Goal: Task Accomplishment & Management: Use online tool/utility

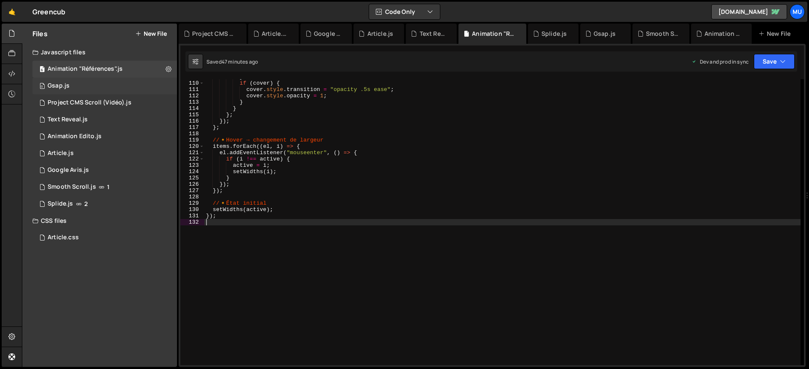
scroll to position [688, 0]
click at [115, 103] on div "Project CMS Scroll (Vidéo).js" at bounding box center [90, 103] width 84 height 8
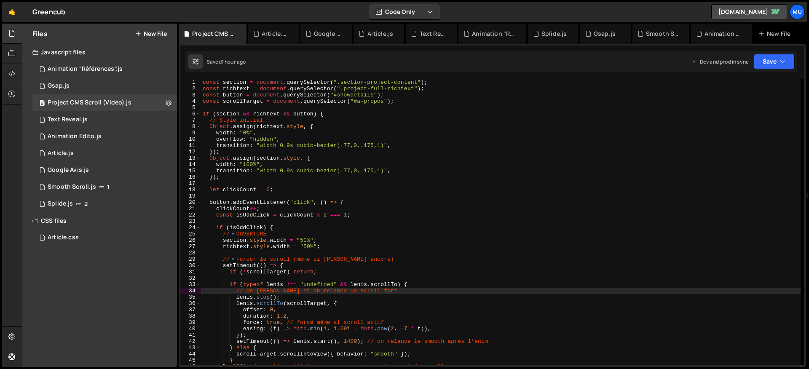
scroll to position [0, 0]
click at [167, 103] on icon at bounding box center [169, 103] width 6 height 8
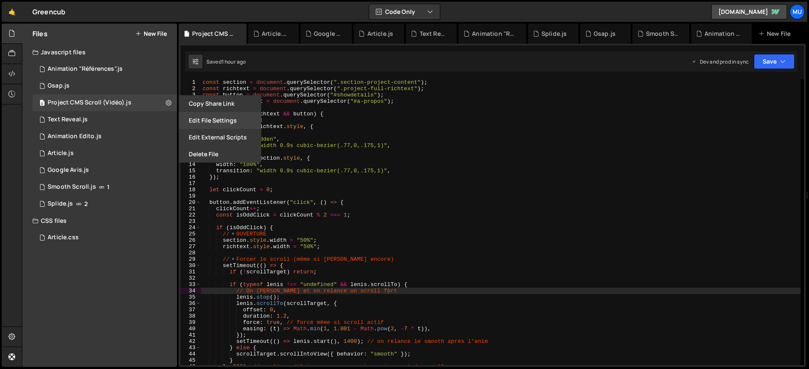
click at [215, 122] on button "Edit File Settings" at bounding box center [220, 120] width 83 height 17
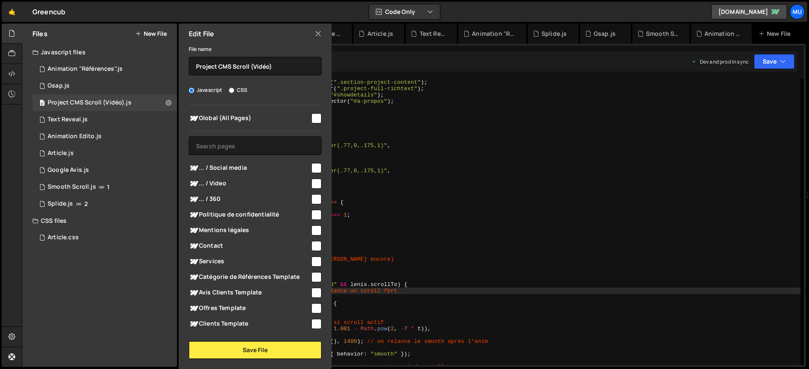
click at [316, 33] on icon at bounding box center [318, 33] width 7 height 9
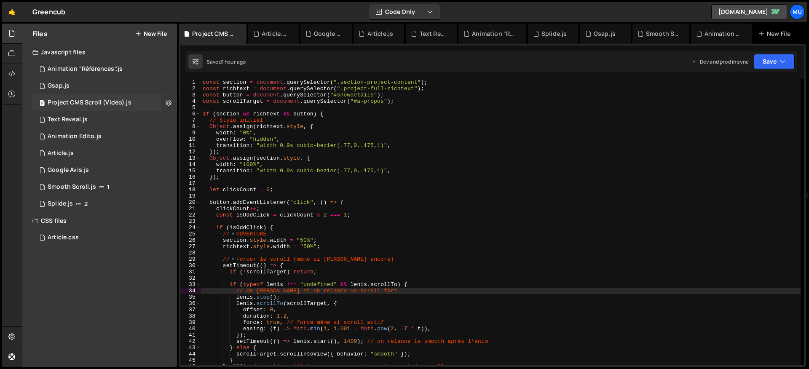
click at [171, 99] on icon at bounding box center [169, 103] width 6 height 8
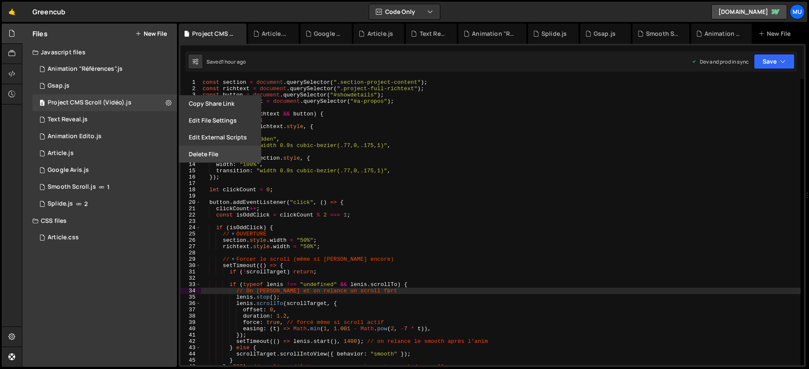
click at [199, 150] on button "Delete File" at bounding box center [220, 154] width 83 height 17
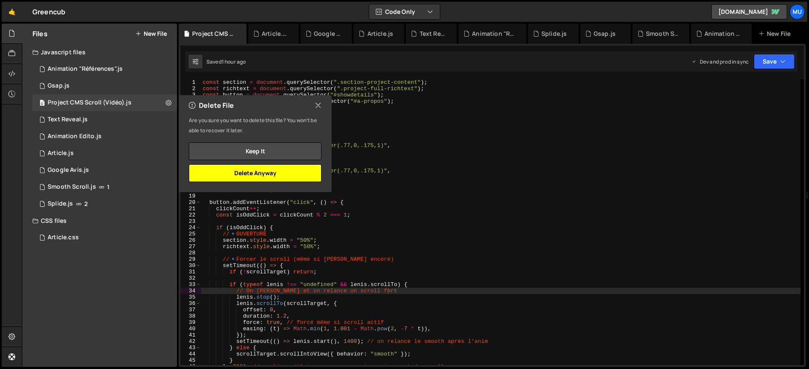
click at [245, 173] on button "Delete Anyway" at bounding box center [255, 173] width 133 height 18
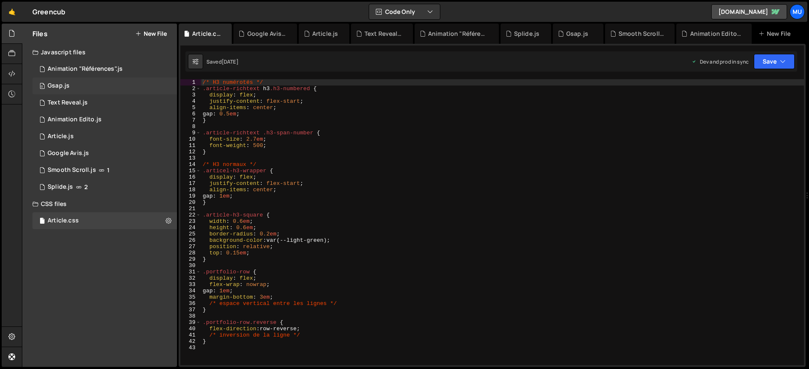
click at [110, 79] on div "0 Gsap.js 0" at bounding box center [106, 86] width 148 height 17
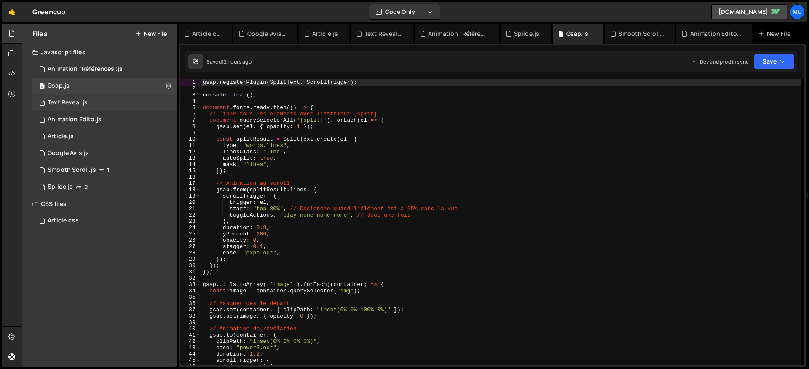
click at [98, 102] on div "1 Text Reveal.js 0" at bounding box center [106, 102] width 148 height 17
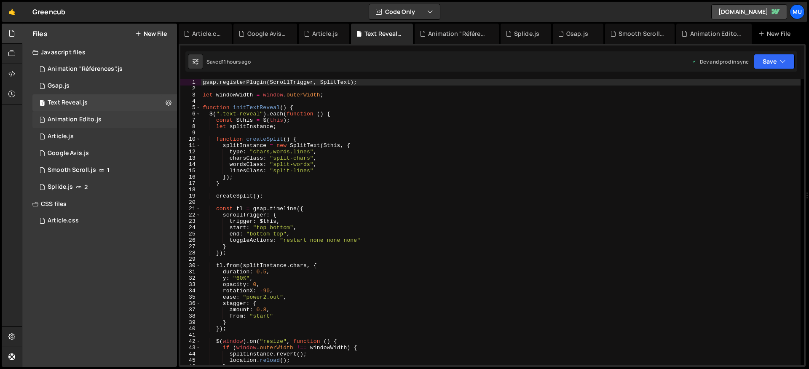
click at [93, 119] on div "Animation Edito.js" at bounding box center [75, 120] width 54 height 8
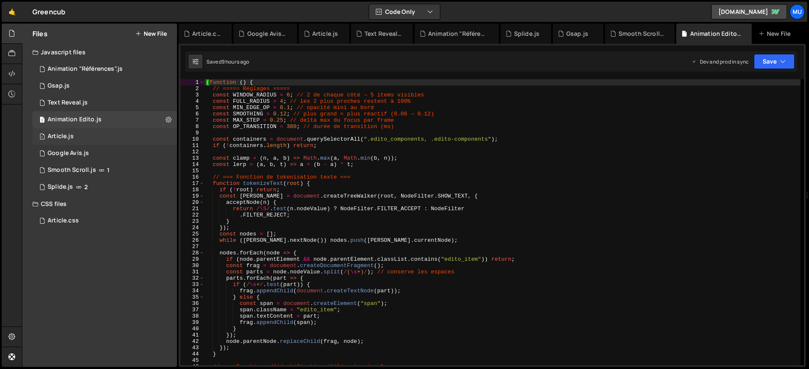
click at [86, 138] on div "1 Article.js 0" at bounding box center [106, 136] width 148 height 17
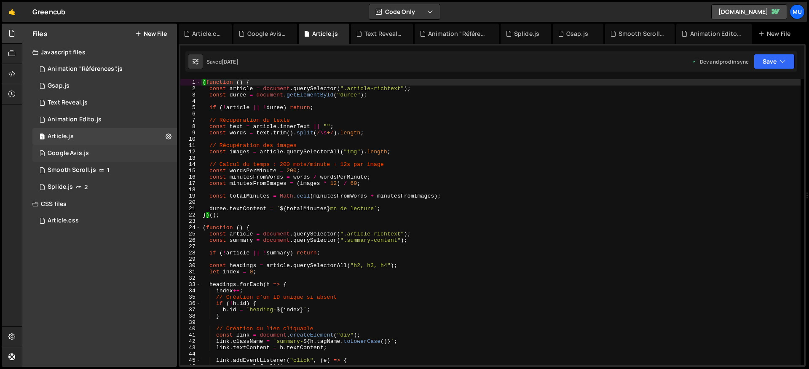
click at [84, 161] on div "0 Google Avis.js 0" at bounding box center [106, 153] width 148 height 17
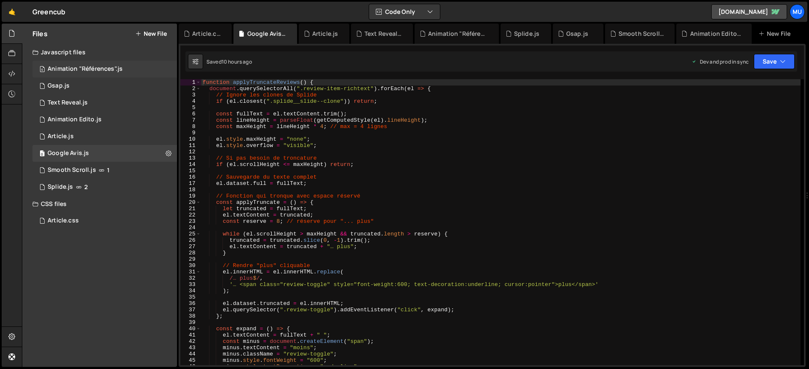
click at [122, 74] on div "6 Animation "Références".js 0" at bounding box center [106, 69] width 148 height 17
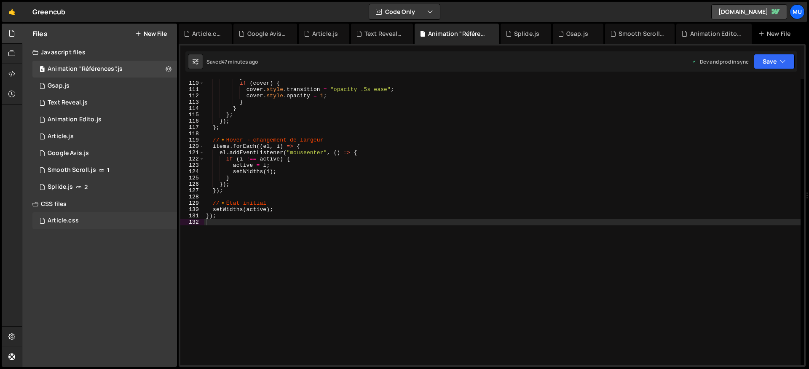
click at [91, 227] on div "Article.css 0" at bounding box center [104, 220] width 145 height 17
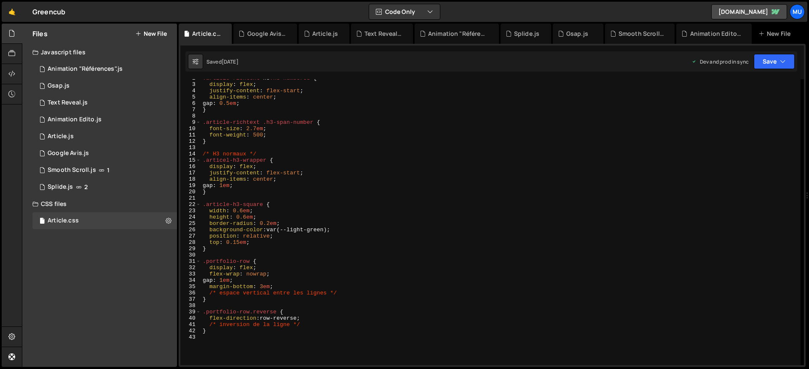
scroll to position [26, 0]
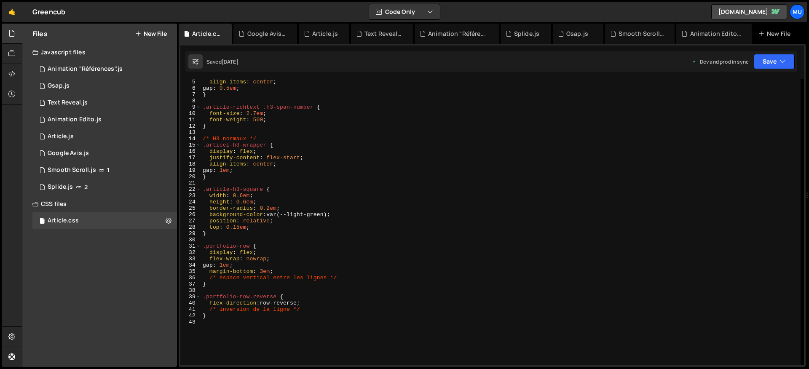
click at [237, 328] on div "align-items : center ; gap : 0.5 em ; } .article-richtext .h3-span-number { fon…" at bounding box center [501, 228] width 600 height 299
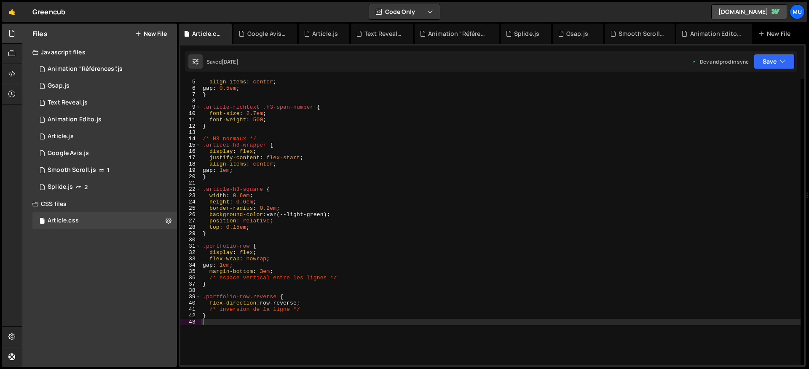
click at [329, 314] on div "align-items : center ; gap : 0.5 em ; } .article-richtext .h3-span-number { fon…" at bounding box center [501, 228] width 600 height 299
type textarea "}"
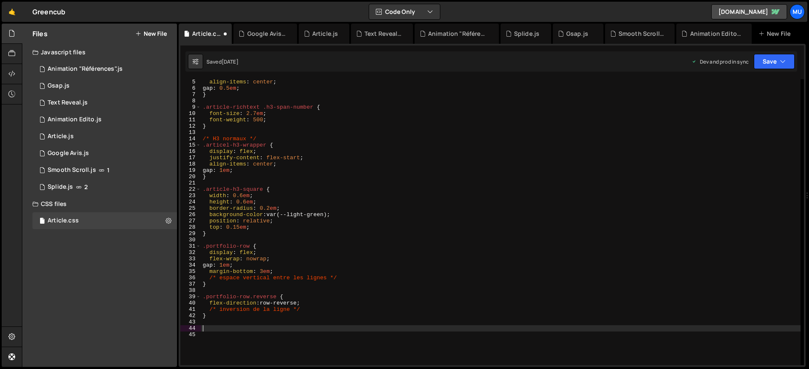
paste textarea "section-project-content"
type textarea "section-project-content"
paste textarea "section-project-content"
type textarea ".section-project-content {"
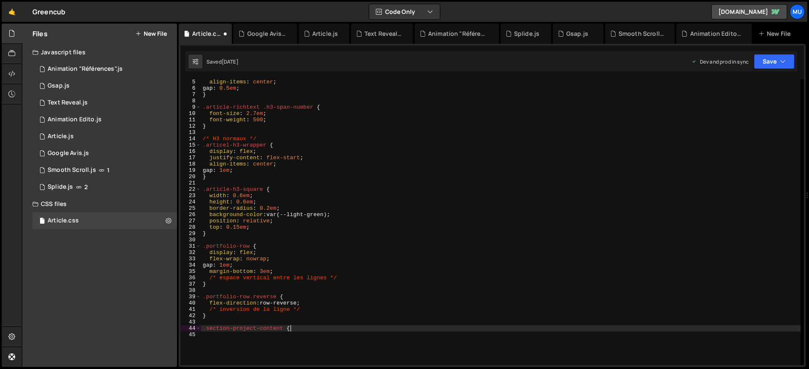
scroll to position [0, 0]
type textarea "h"
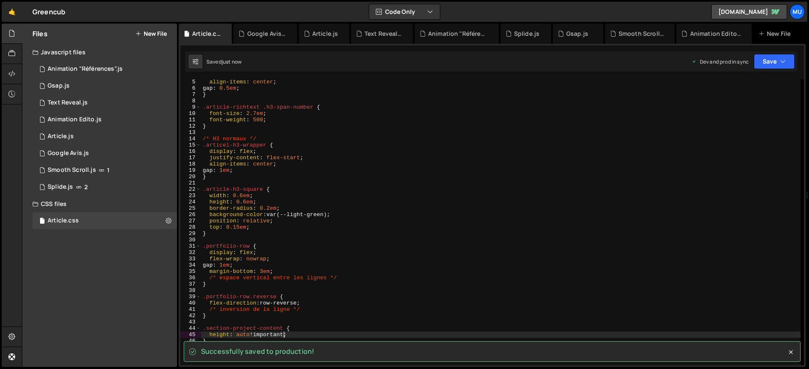
type textarea "height: auto !important;"
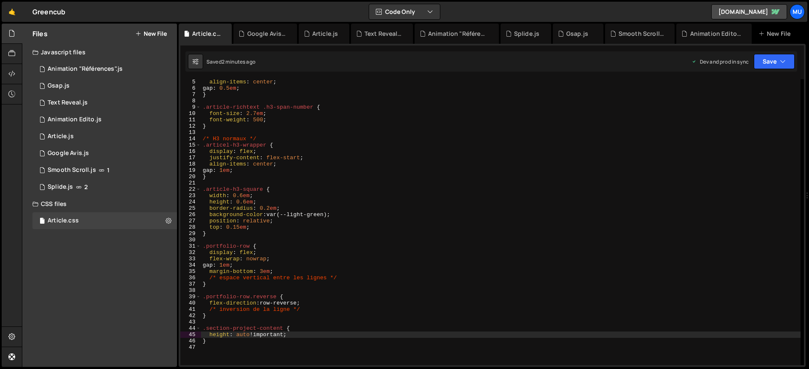
click at [160, 28] on div "Files New File" at bounding box center [99, 34] width 155 height 20
click at [158, 29] on div "Files New File" at bounding box center [99, 34] width 155 height 20
click at [157, 31] on button "New File" at bounding box center [151, 33] width 32 height 7
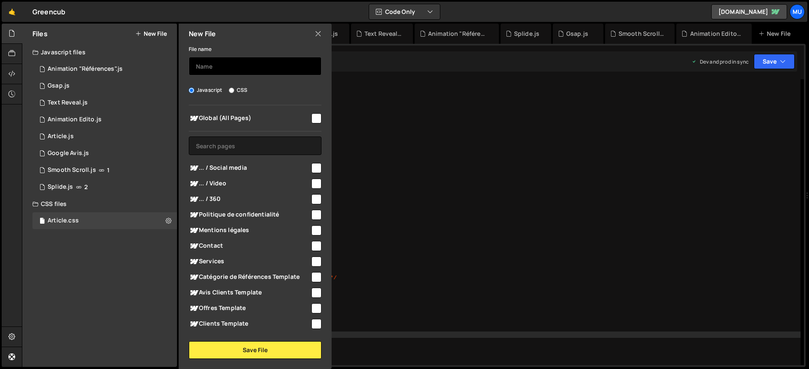
click at [206, 68] on input "text" at bounding box center [255, 66] width 133 height 19
type input "P"
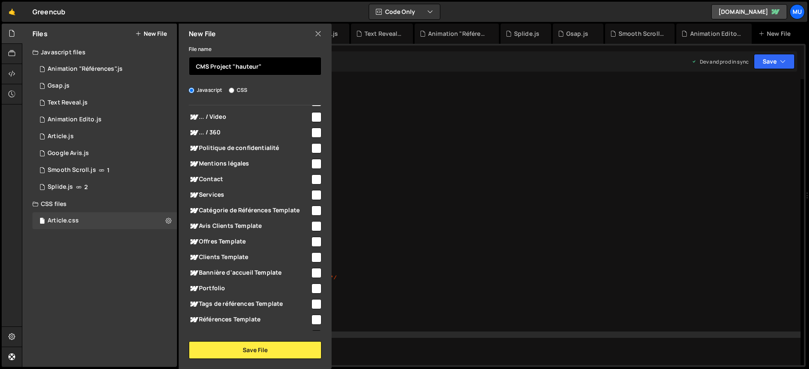
scroll to position [138, 0]
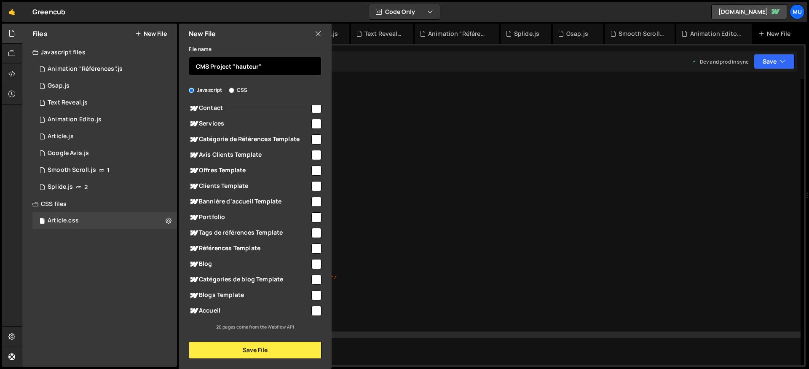
type input "CMS Project "hauteur""
click at [243, 247] on span "Références Template" at bounding box center [249, 249] width 121 height 10
checkbox input "true"
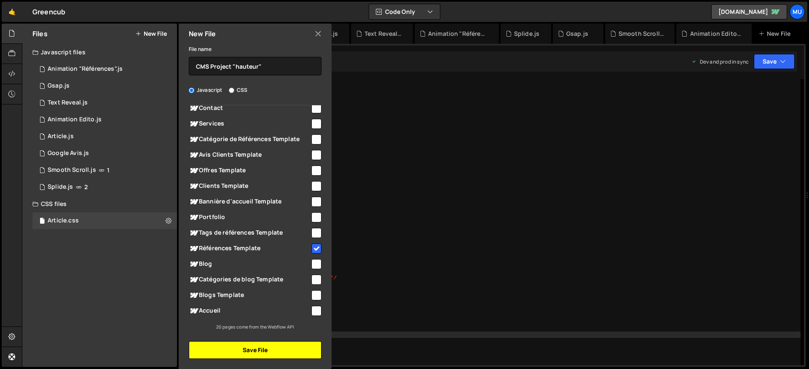
click at [255, 348] on button "Save File" at bounding box center [255, 350] width 133 height 18
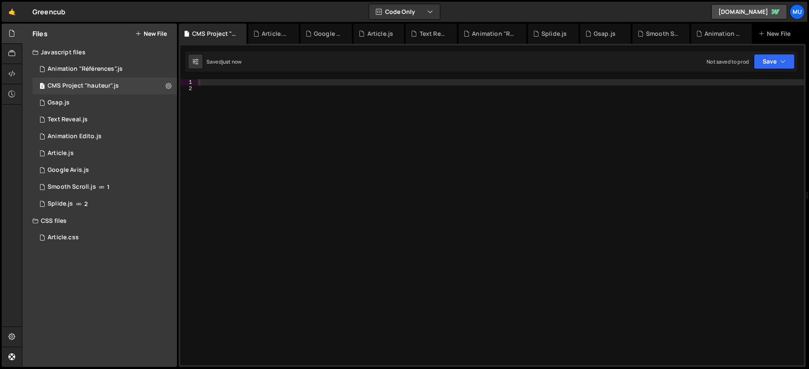
click at [310, 182] on div at bounding box center [501, 228] width 607 height 299
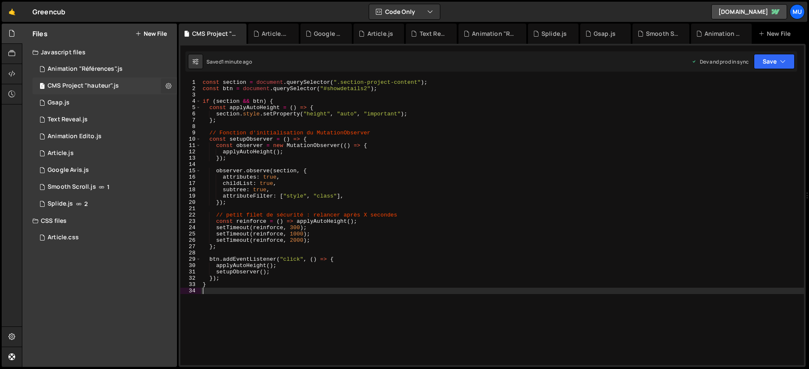
click at [165, 82] on button at bounding box center [168, 85] width 15 height 15
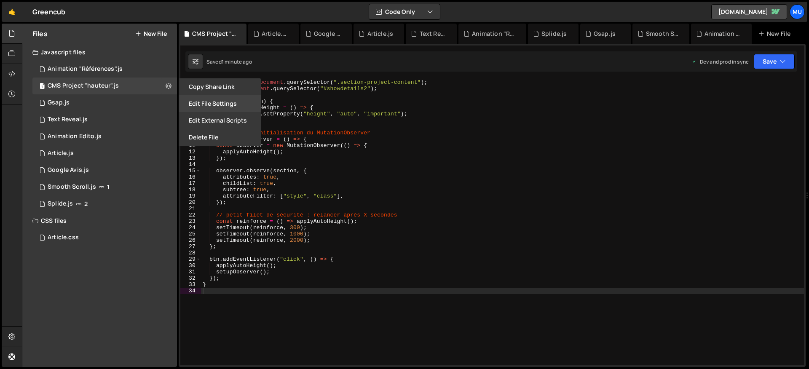
click at [212, 105] on button "Edit File Settings" at bounding box center [220, 103] width 83 height 17
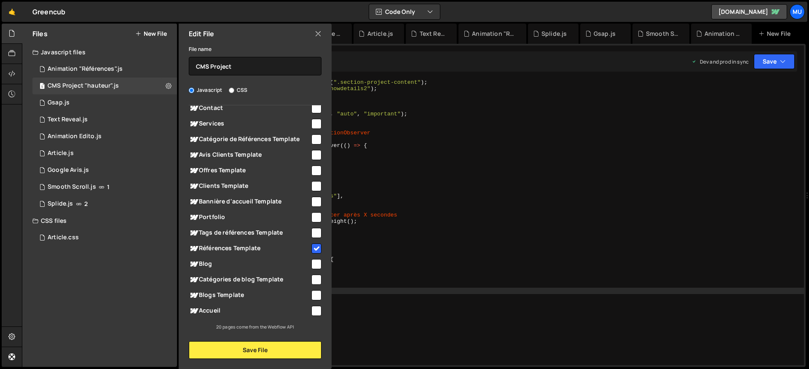
drag, startPoint x: 267, startPoint y: 252, endPoint x: 269, endPoint y: 247, distance: 5.5
click at [267, 252] on span "Références Template" at bounding box center [249, 249] width 121 height 10
checkbox input "false"
click at [289, 349] on button "Save File" at bounding box center [255, 350] width 133 height 18
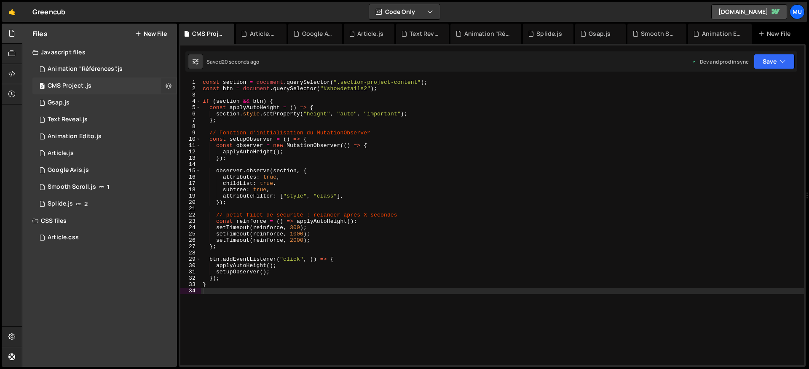
click at [166, 86] on icon at bounding box center [169, 86] width 6 height 8
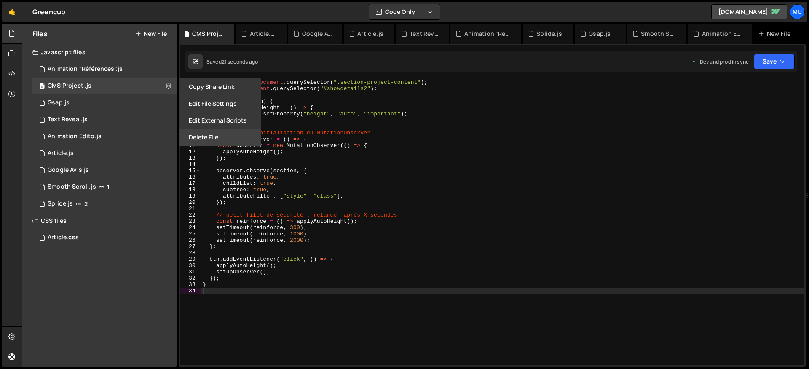
click at [204, 139] on button "Delete File" at bounding box center [220, 137] width 83 height 17
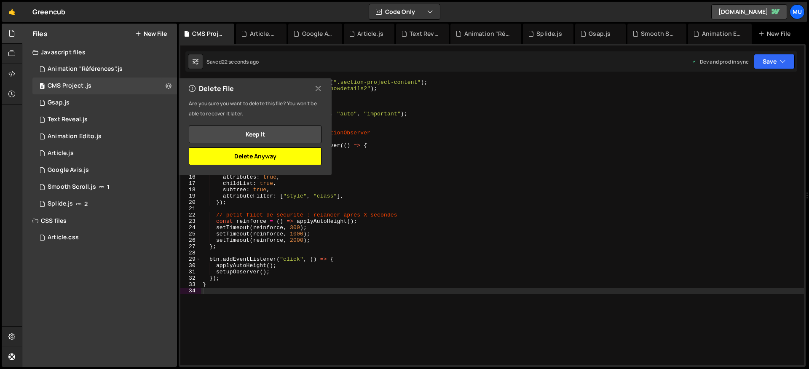
click at [286, 153] on button "Delete Anyway" at bounding box center [255, 157] width 133 height 18
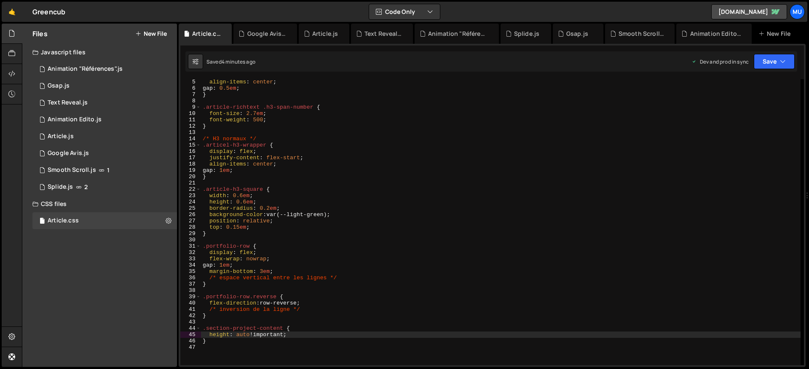
click at [340, 184] on div "align-items : center ; gap : 0.5 em ; } .article-richtext .h3-span-number { fon…" at bounding box center [501, 228] width 600 height 299
